Goal: Subscribe to service/newsletter

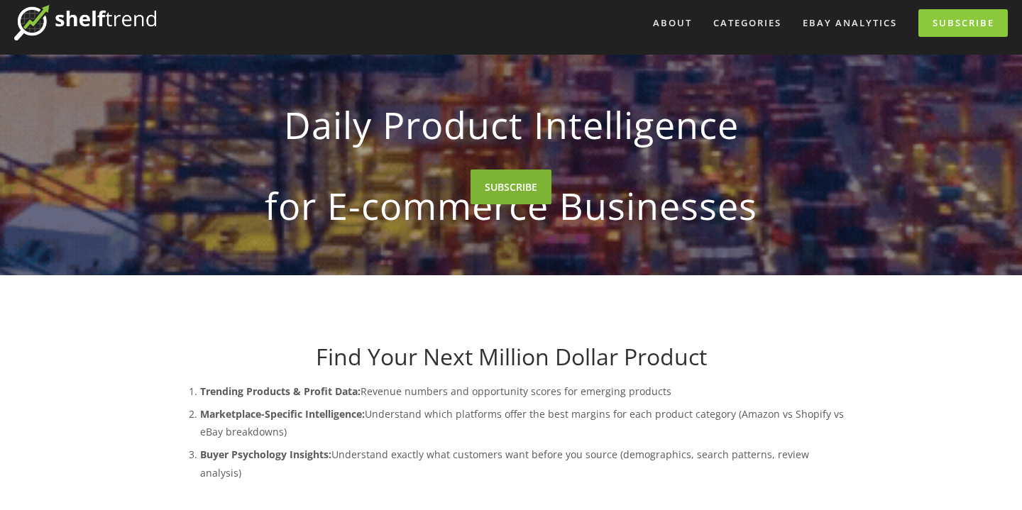
click at [525, 204] on link "SUBSCRIBE" at bounding box center [511, 187] width 81 height 35
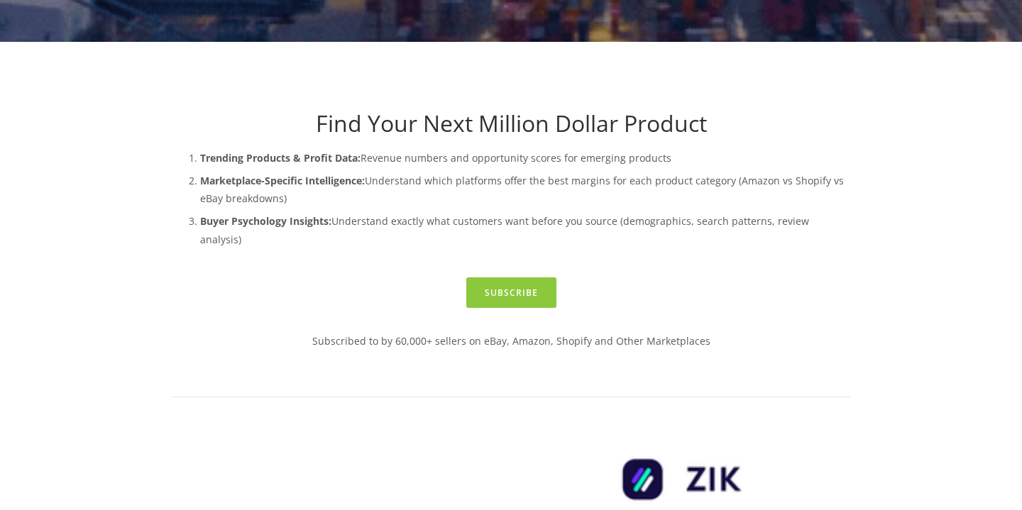
scroll to position [282, 0]
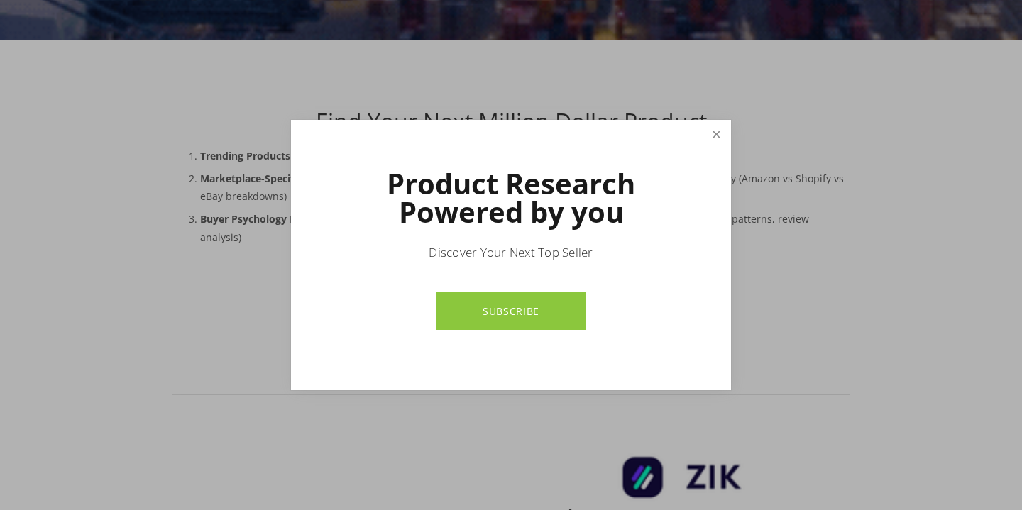
click at [715, 128] on link "Close" at bounding box center [716, 134] width 25 height 25
